Goal: Task Accomplishment & Management: Use online tool/utility

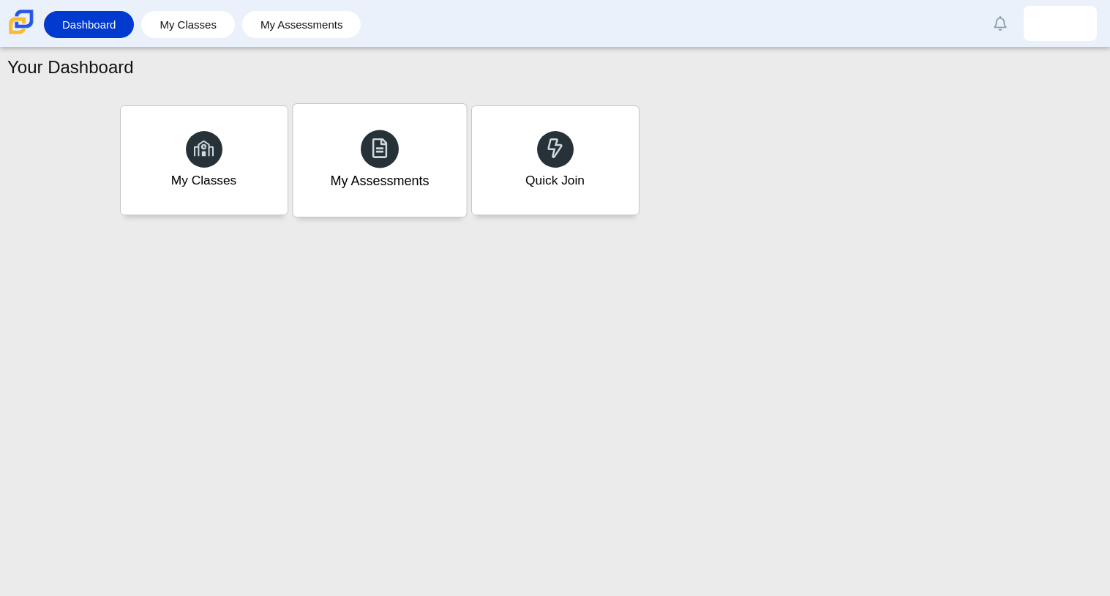
click at [430, 146] on div "My Assessments" at bounding box center [379, 160] width 173 height 113
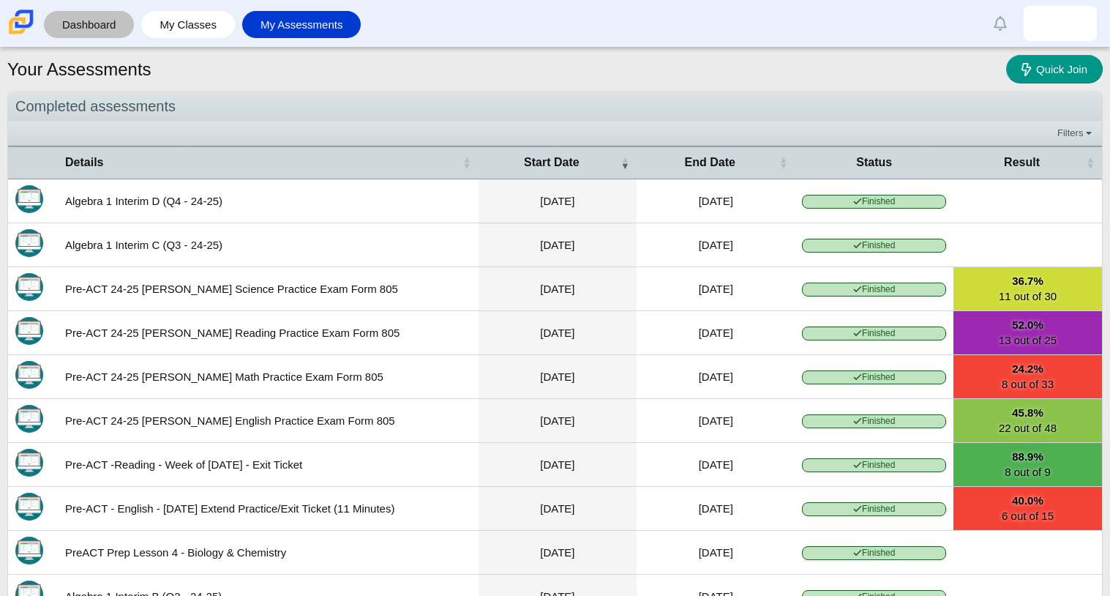
click at [113, 25] on link "Dashboard" at bounding box center [88, 24] width 75 height 27
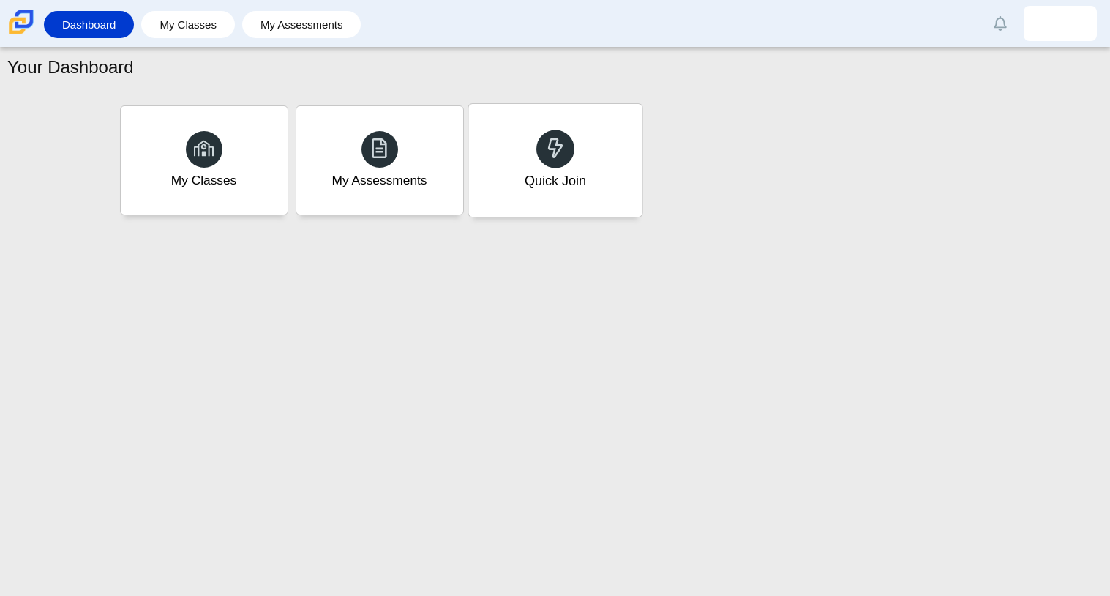
click at [495, 176] on div "Quick Join" at bounding box center [554, 160] width 173 height 113
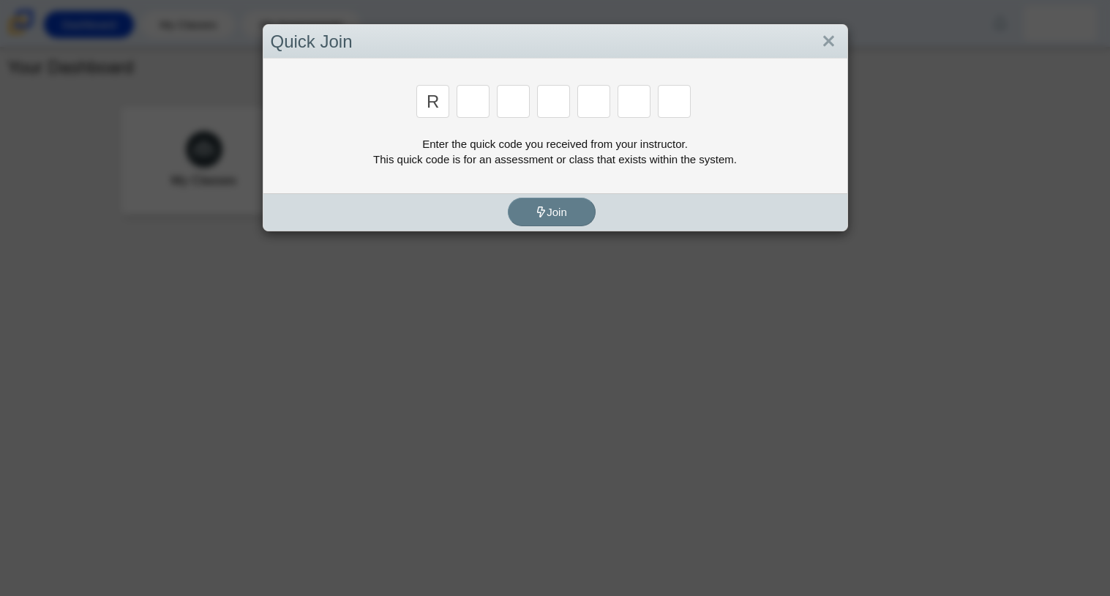
type input "r"
type input "c"
type input "g"
type input "2"
type input "9"
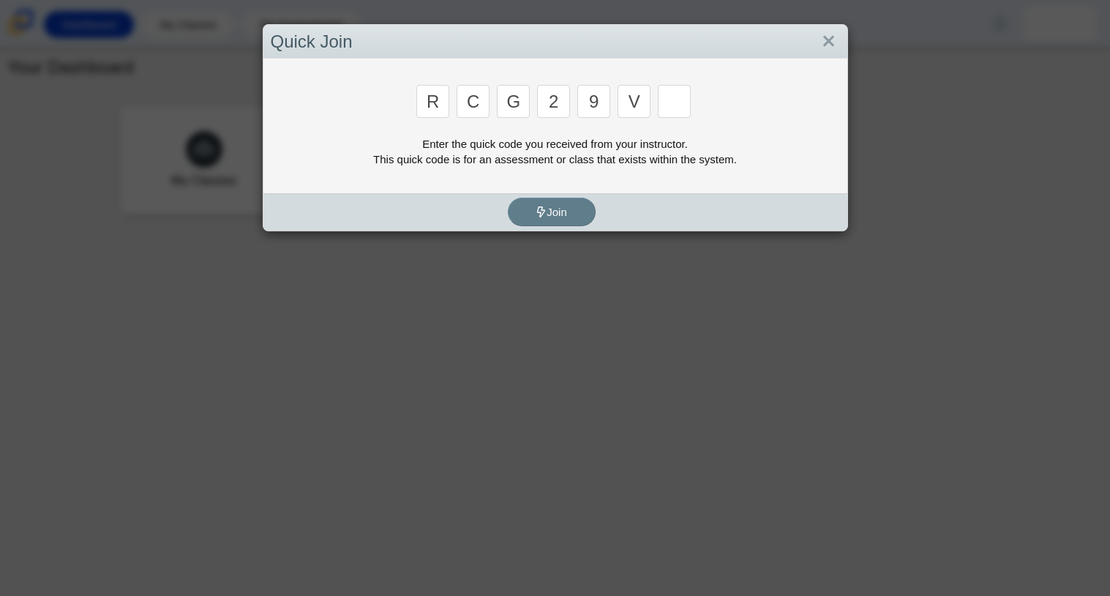
type input "v"
type input "u"
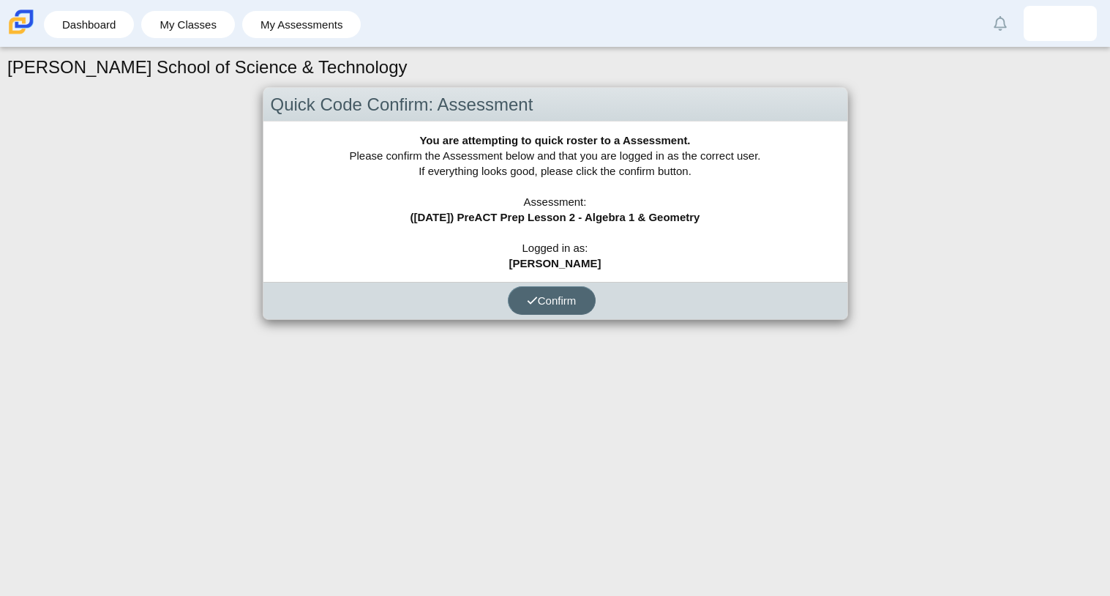
click at [545, 295] on span "Confirm" at bounding box center [552, 300] width 50 height 12
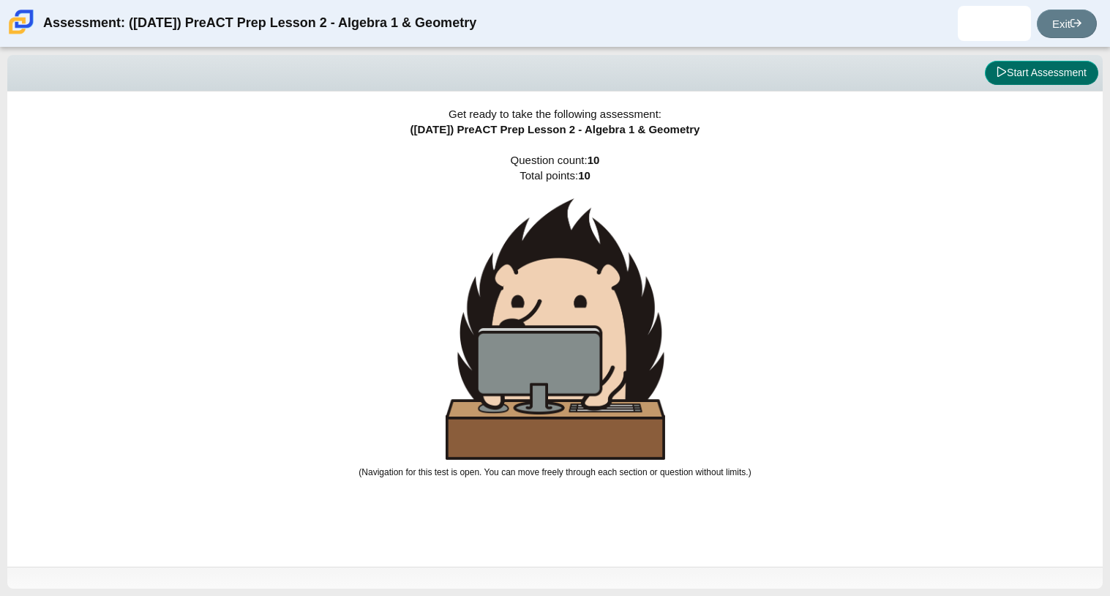
click at [1051, 71] on button "Start Assessment" at bounding box center [1041, 73] width 113 height 25
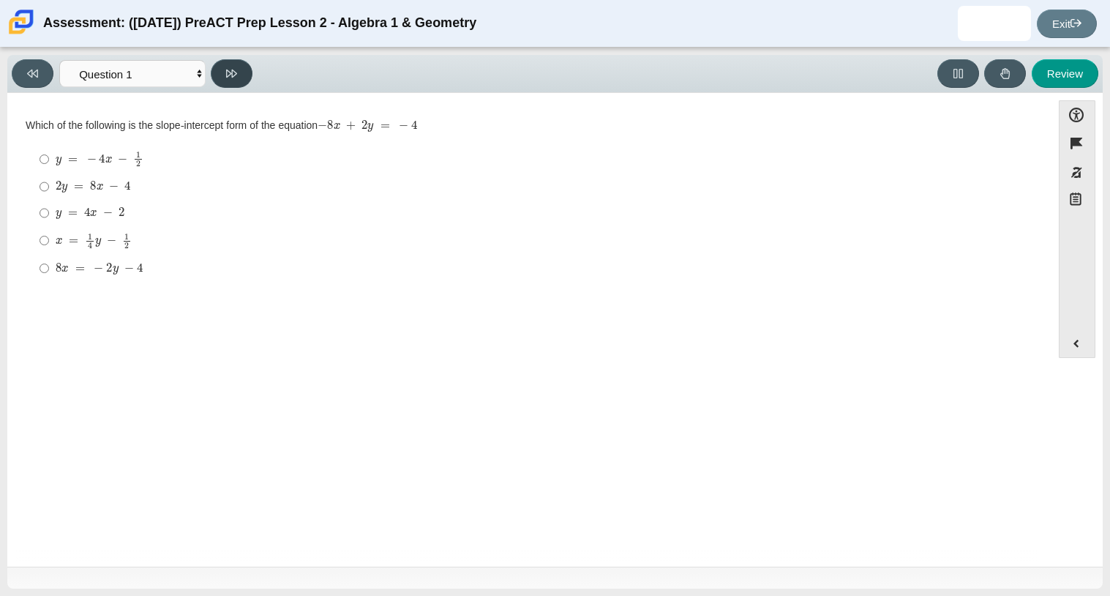
click at [222, 63] on button at bounding box center [232, 73] width 42 height 29
click at [230, 64] on button at bounding box center [232, 73] width 42 height 29
select select "89427bb7-e313-4f00-988f-8b8255897029"
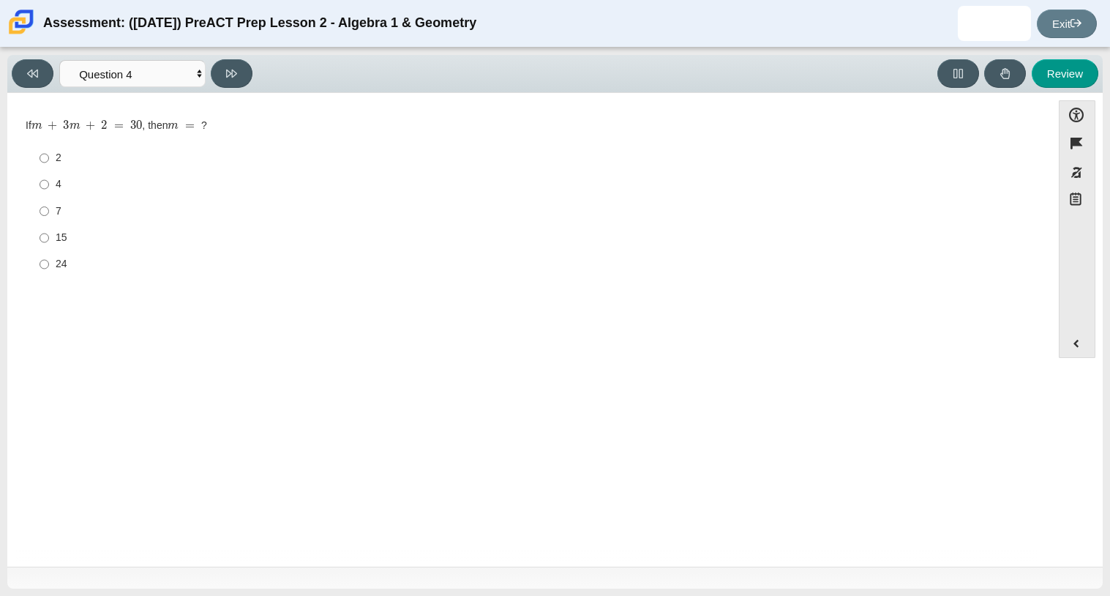
click at [56, 268] on div "24" at bounding box center [541, 264] width 970 height 15
click at [49, 268] on input "24 24" at bounding box center [45, 264] width 10 height 26
radio input "true"
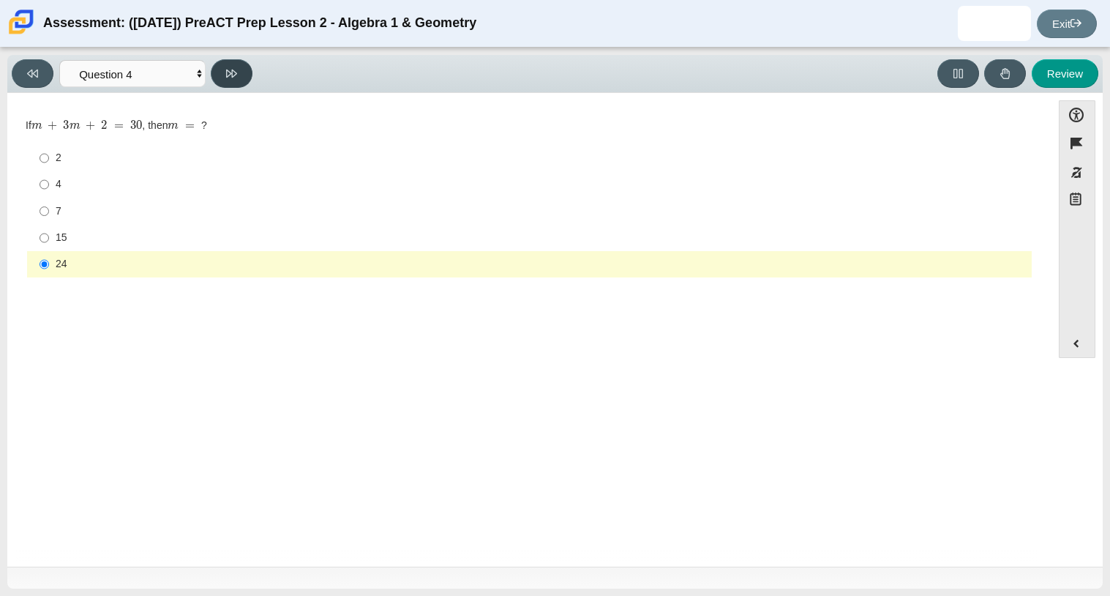
click at [222, 73] on button at bounding box center [232, 73] width 42 height 29
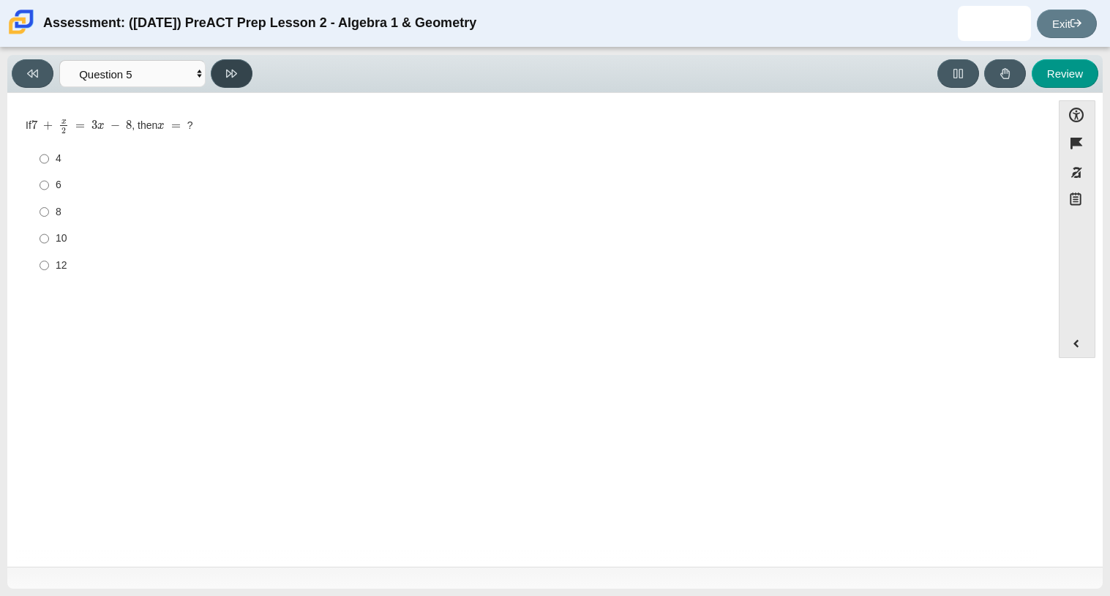
click at [222, 73] on button at bounding box center [232, 73] width 42 height 29
click at [52, 67] on button at bounding box center [33, 73] width 42 height 29
click at [213, 72] on button at bounding box center [232, 73] width 42 height 29
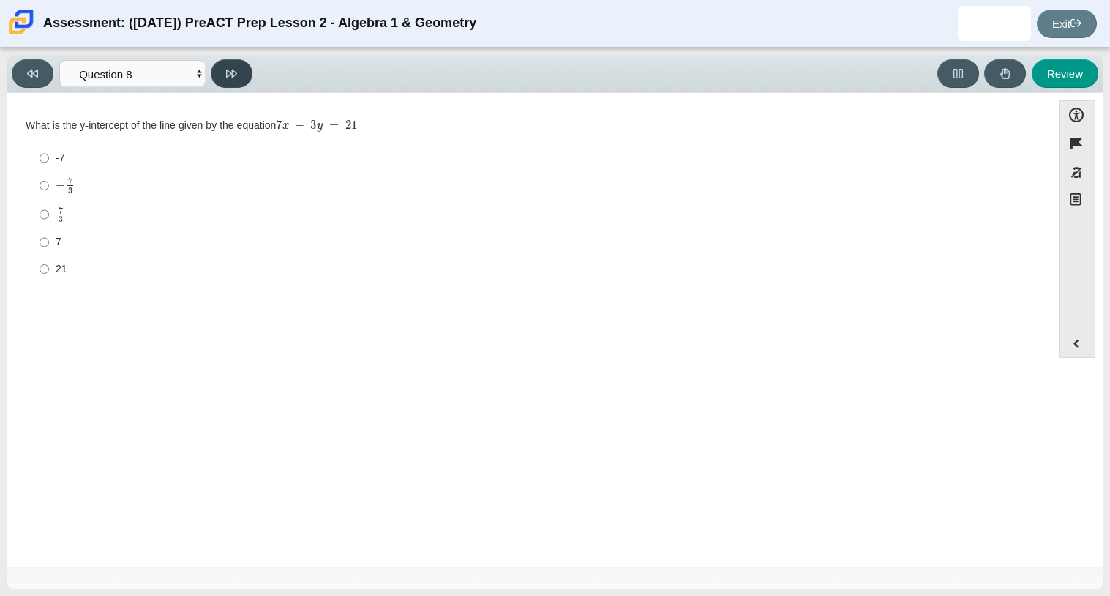
click at [213, 72] on button at bounding box center [232, 73] width 42 height 29
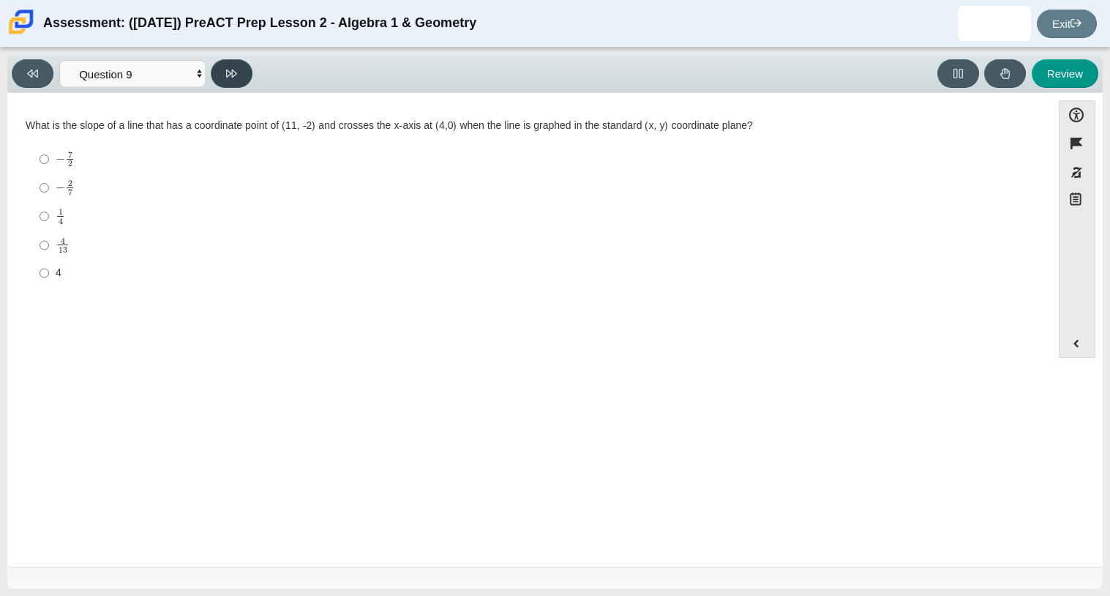
click at [213, 72] on button at bounding box center [232, 73] width 42 height 29
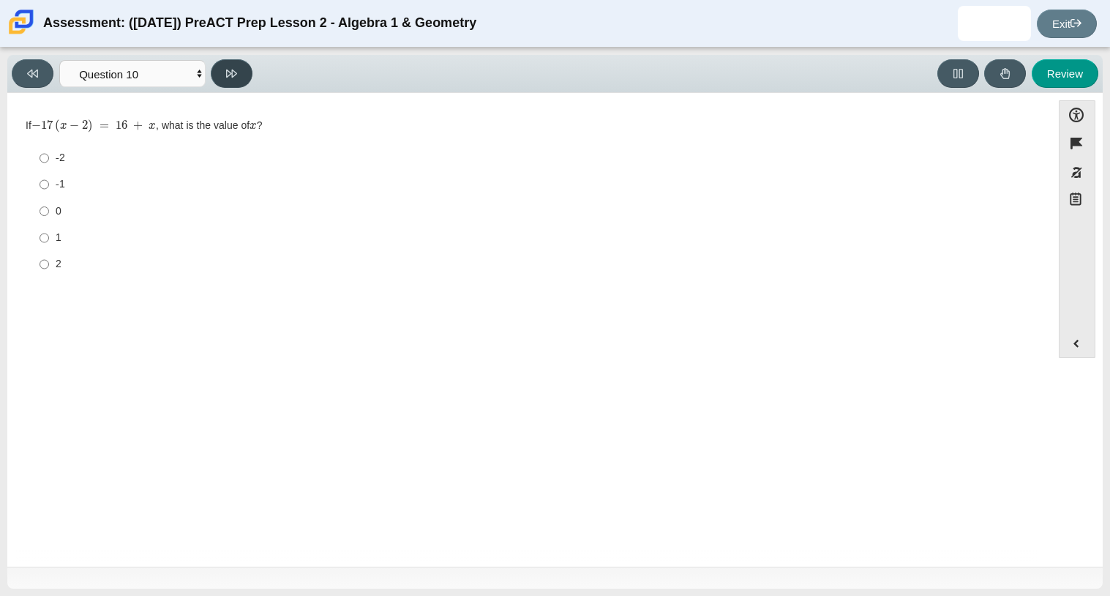
click at [213, 72] on button at bounding box center [232, 73] width 42 height 29
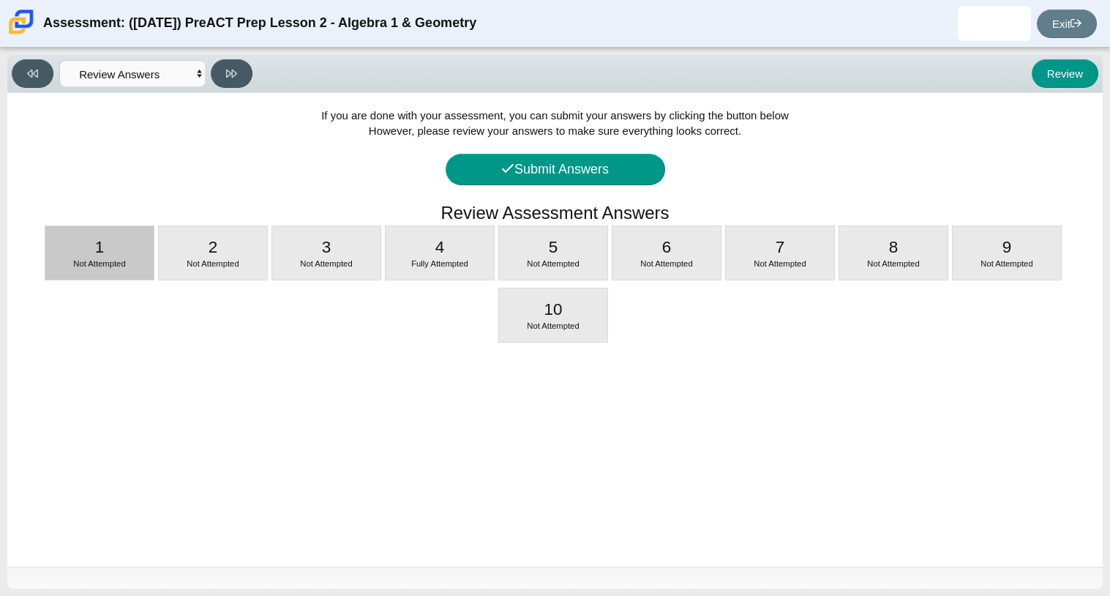
click at [97, 269] on div "Not Attempted" at bounding box center [99, 264] width 108 height 12
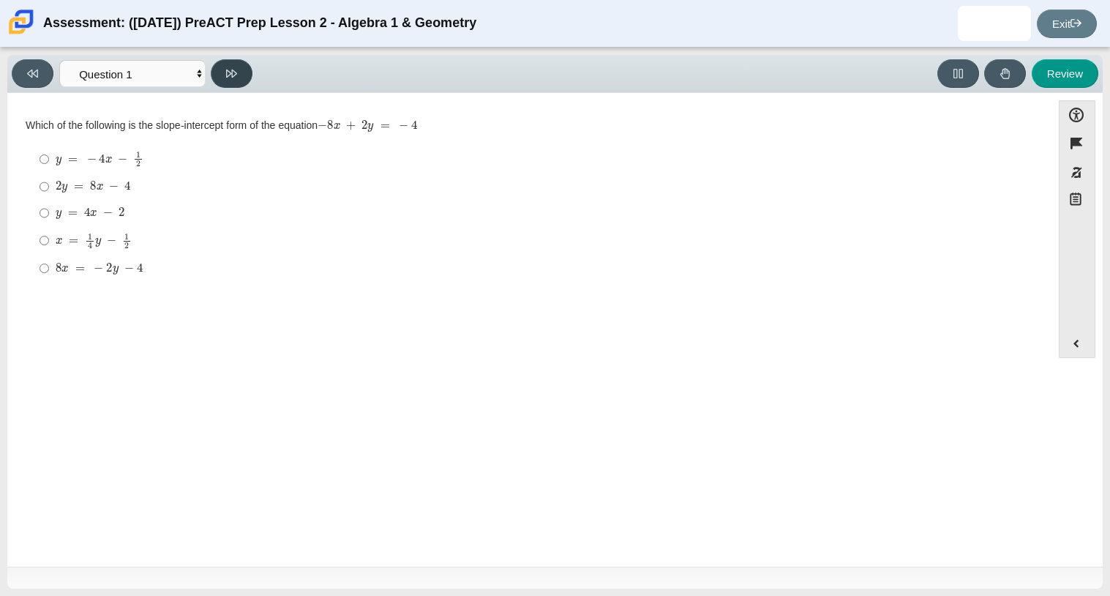
click at [232, 71] on icon at bounding box center [231, 74] width 11 height 8
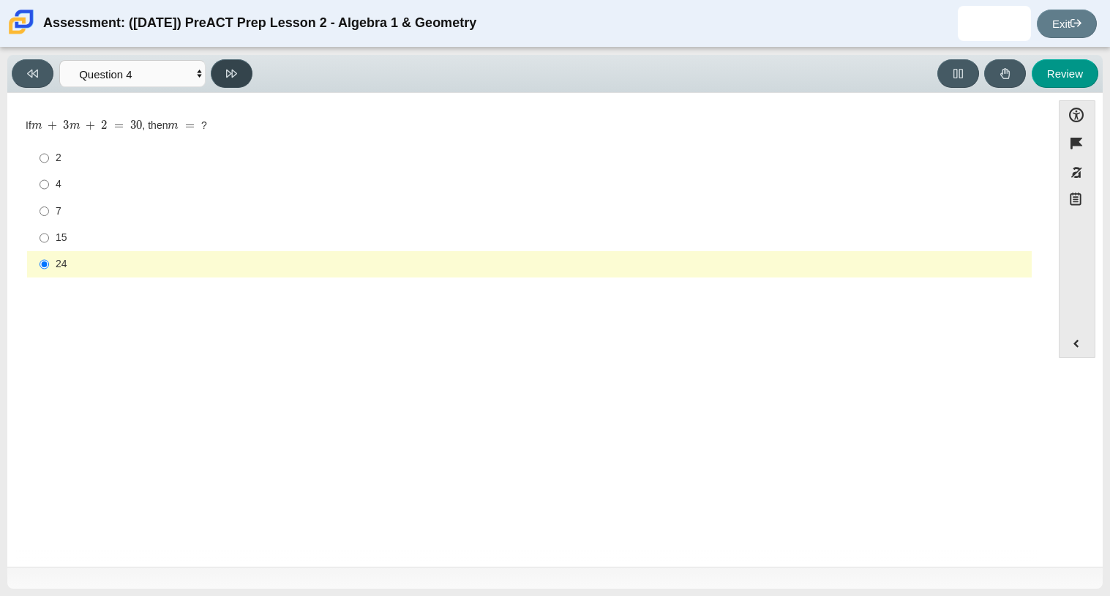
click at [232, 71] on icon at bounding box center [231, 74] width 11 height 8
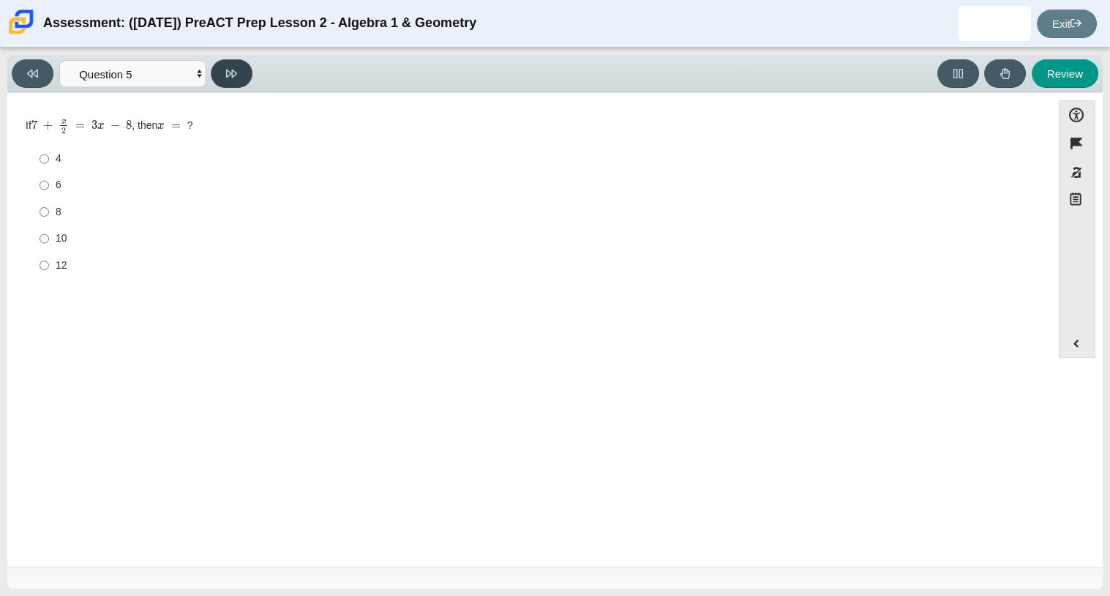
click at [232, 71] on icon at bounding box center [231, 74] width 11 height 8
click at [1066, 82] on button "Review" at bounding box center [1065, 73] width 67 height 29
select select "review"
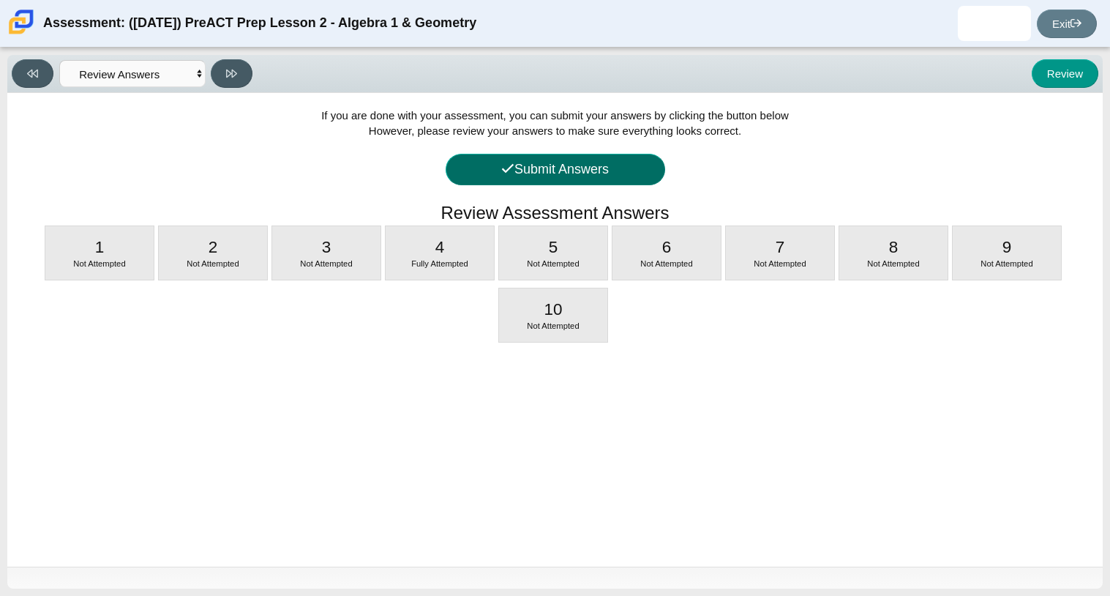
click at [596, 174] on button "Submit Answers" at bounding box center [556, 169] width 220 height 31
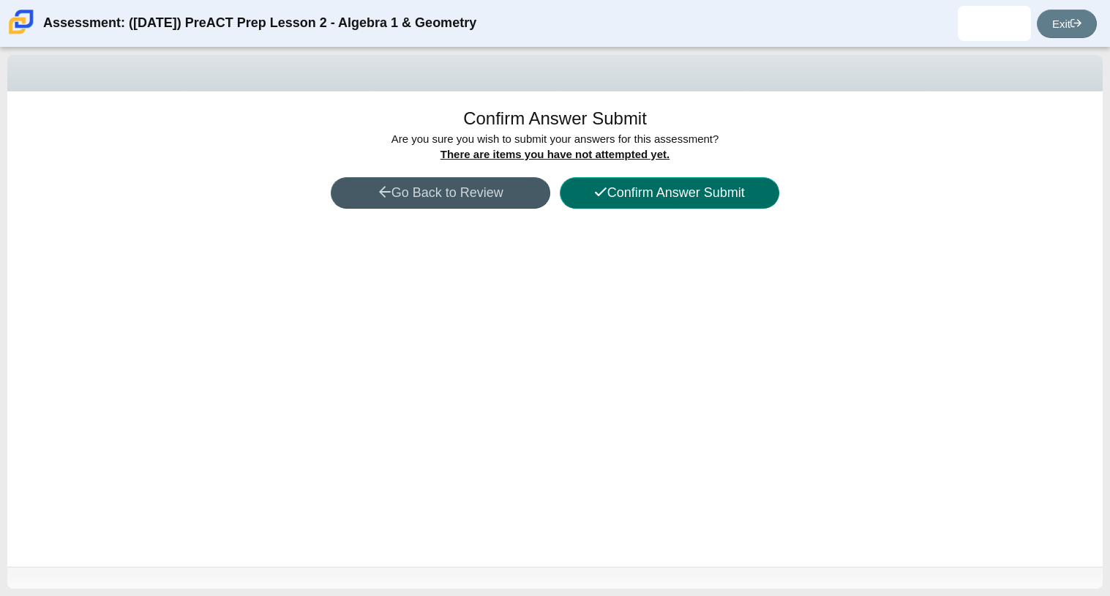
click at [589, 196] on button "Confirm Answer Submit" at bounding box center [670, 192] width 220 height 31
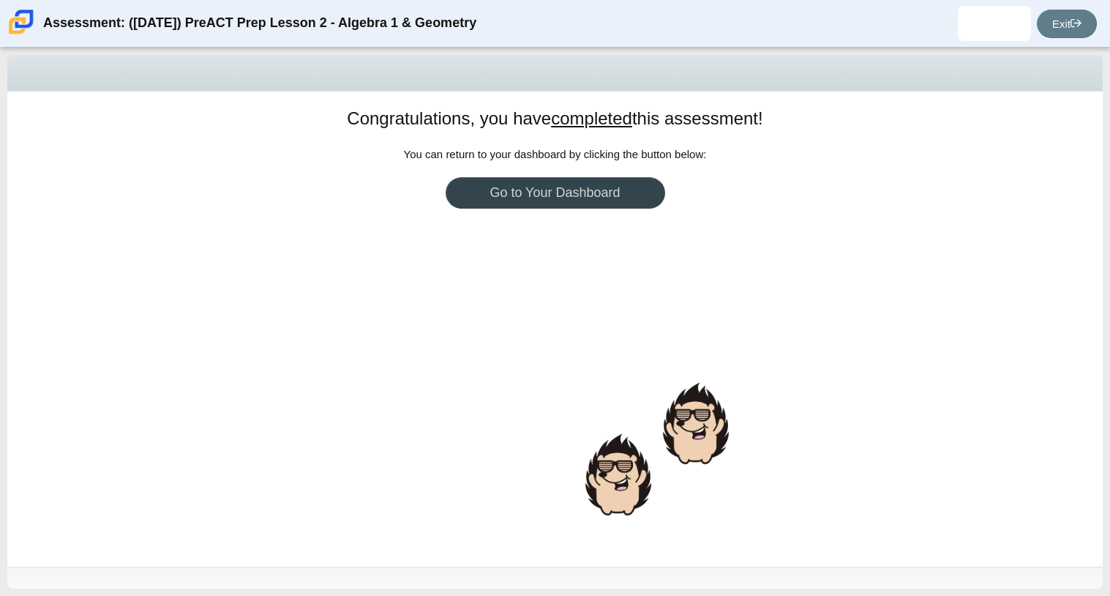
click at [589, 196] on link "Go to Your Dashboard" at bounding box center [556, 192] width 220 height 31
